Goal: Information Seeking & Learning: Learn about a topic

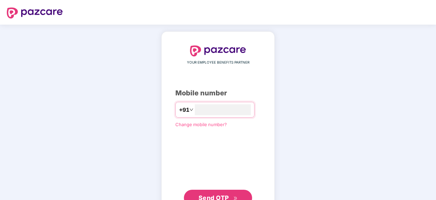
scroll to position [26, 0]
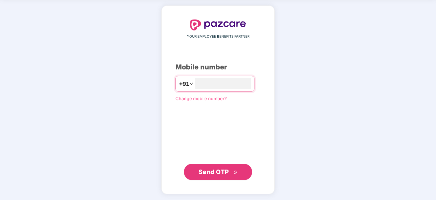
type input "**********"
click at [206, 173] on span "Send OTP" at bounding box center [214, 171] width 30 height 7
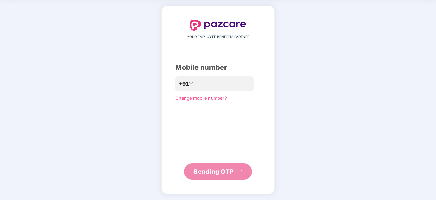
scroll to position [23, 0]
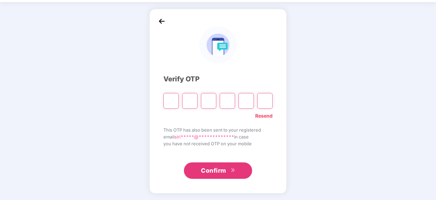
type input "*"
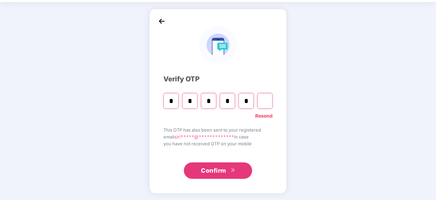
type input "*"
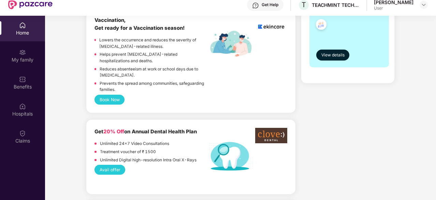
scroll to position [398, 0]
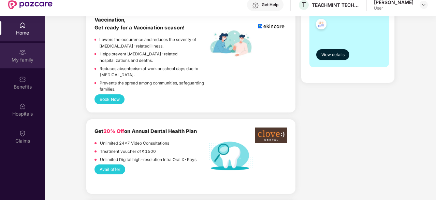
click at [18, 55] on div "My family" at bounding box center [22, 56] width 45 height 26
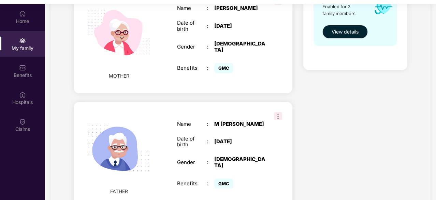
scroll to position [322, 0]
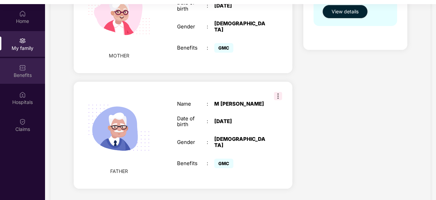
click at [16, 72] on div "Benefits" at bounding box center [22, 75] width 45 height 7
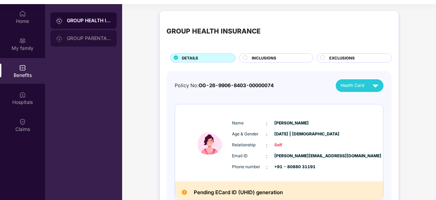
click at [69, 34] on div "GROUP PARENTAL POLICY" at bounding box center [84, 38] width 66 height 16
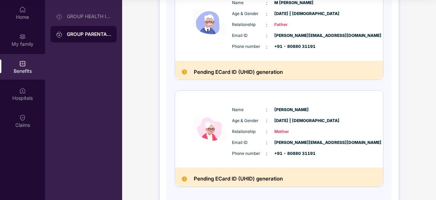
scroll to position [115, 0]
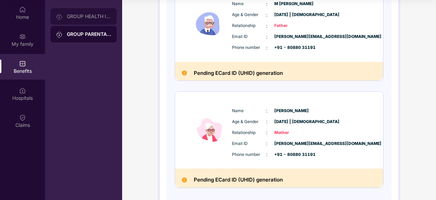
click at [70, 15] on div "GROUP HEALTH INSURANCE" at bounding box center [89, 16] width 44 height 5
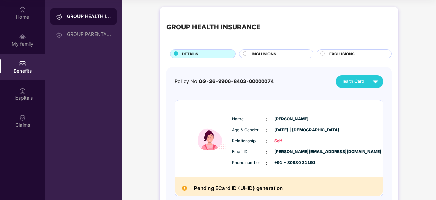
scroll to position [38, 0]
